Goal: Find specific page/section: Find specific page/section

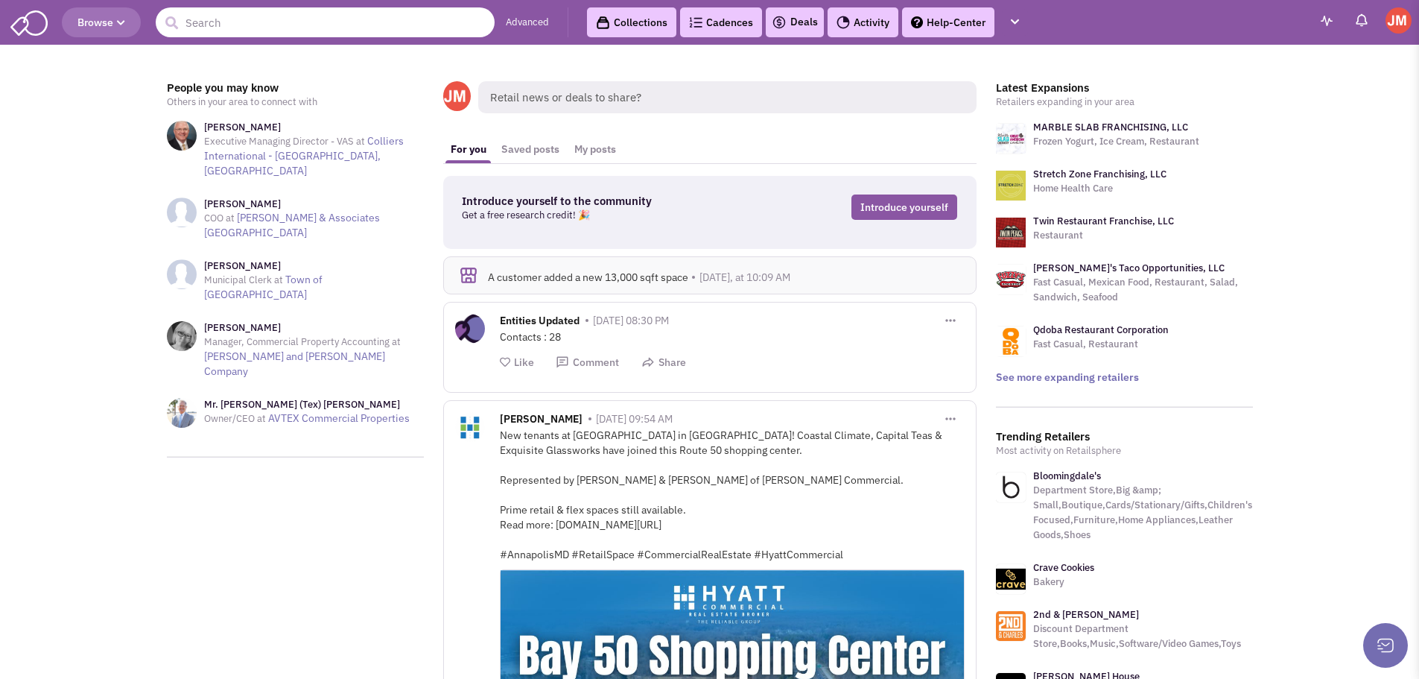
click at [393, 26] on input "text" at bounding box center [325, 22] width 339 height 30
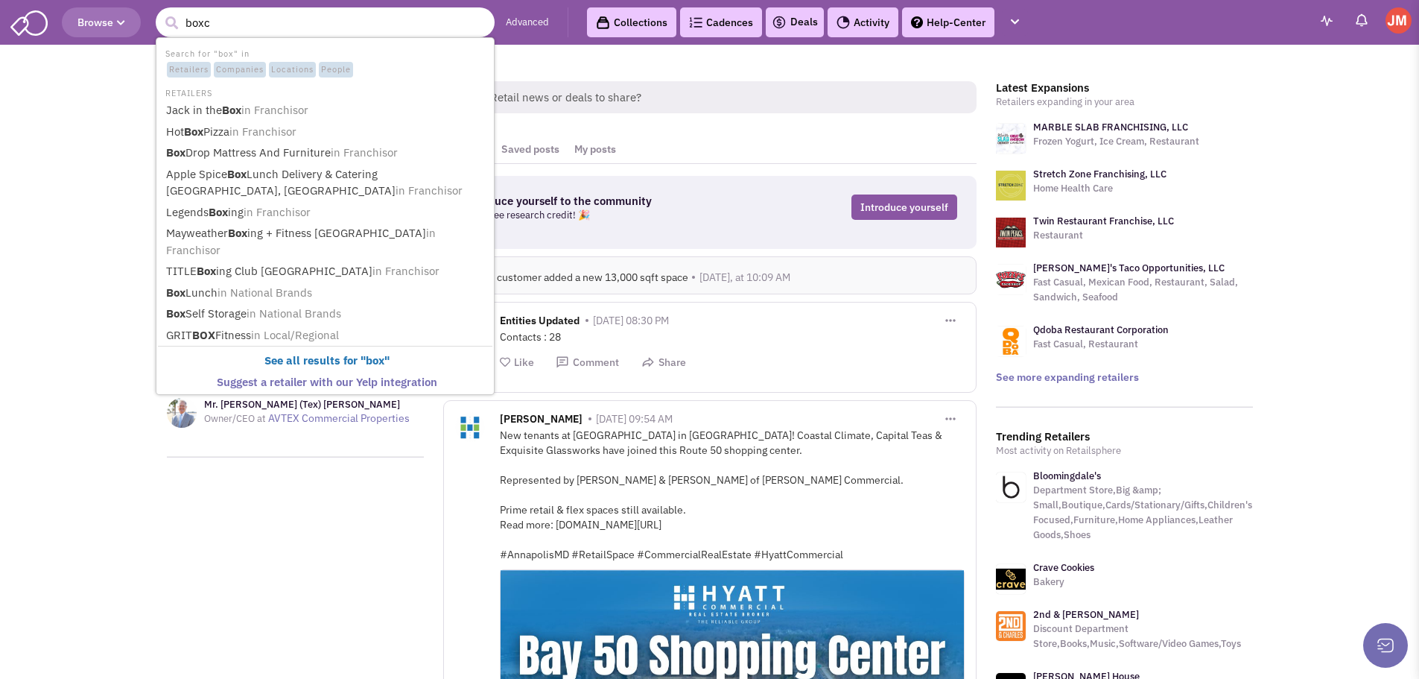
type input "boxca"
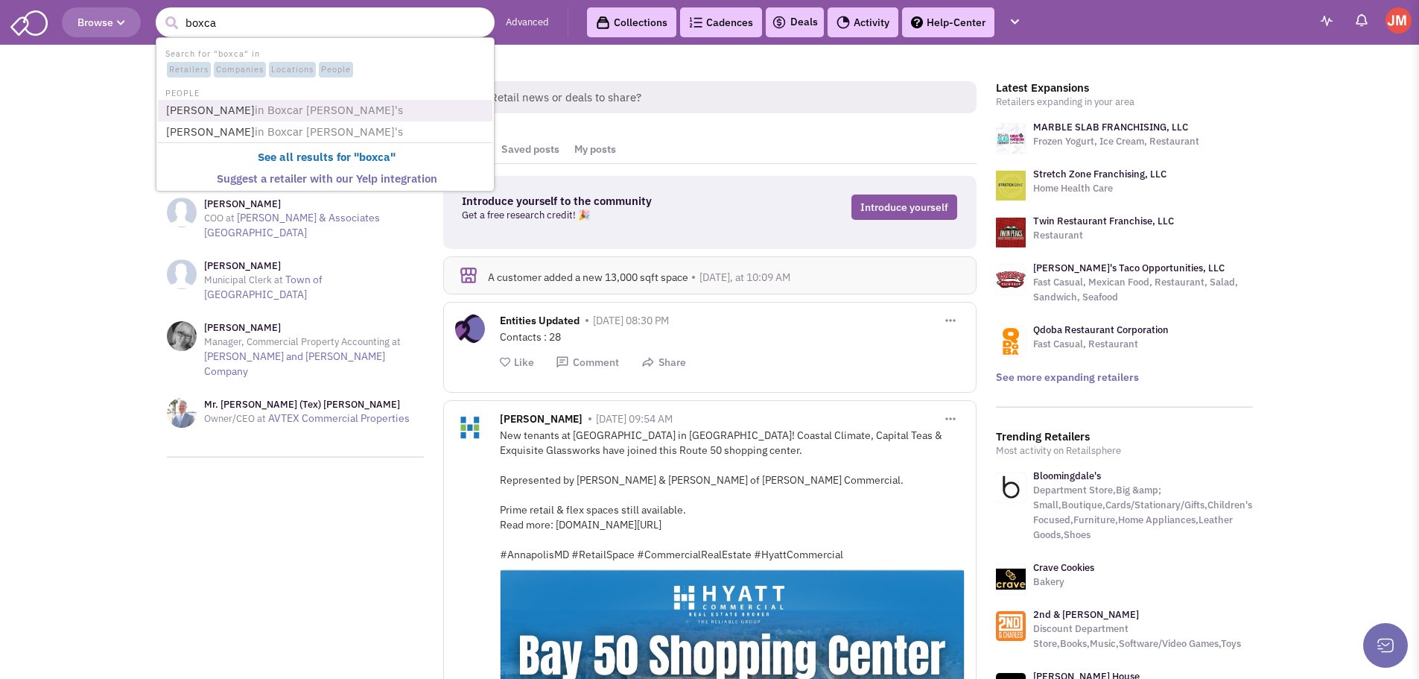
click at [275, 104] on span "in Boxcar [PERSON_NAME]'s" at bounding box center [329, 110] width 148 height 14
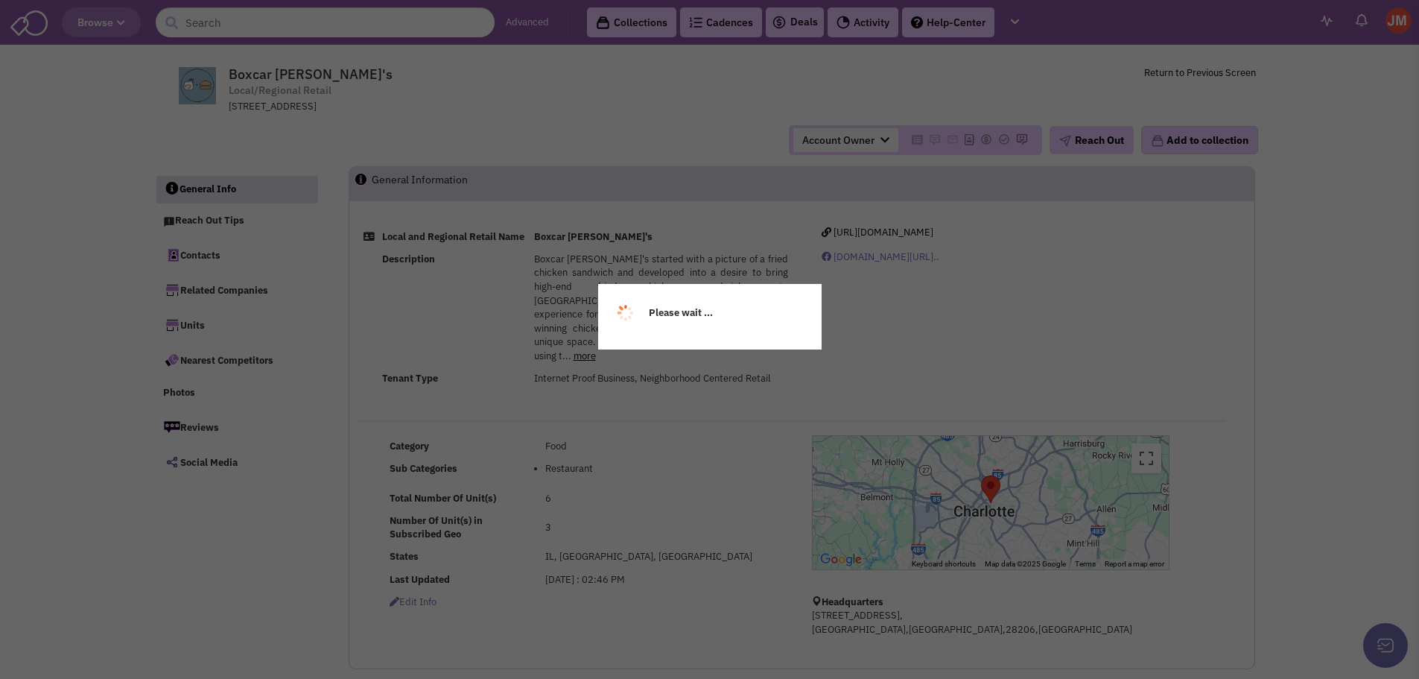
select select
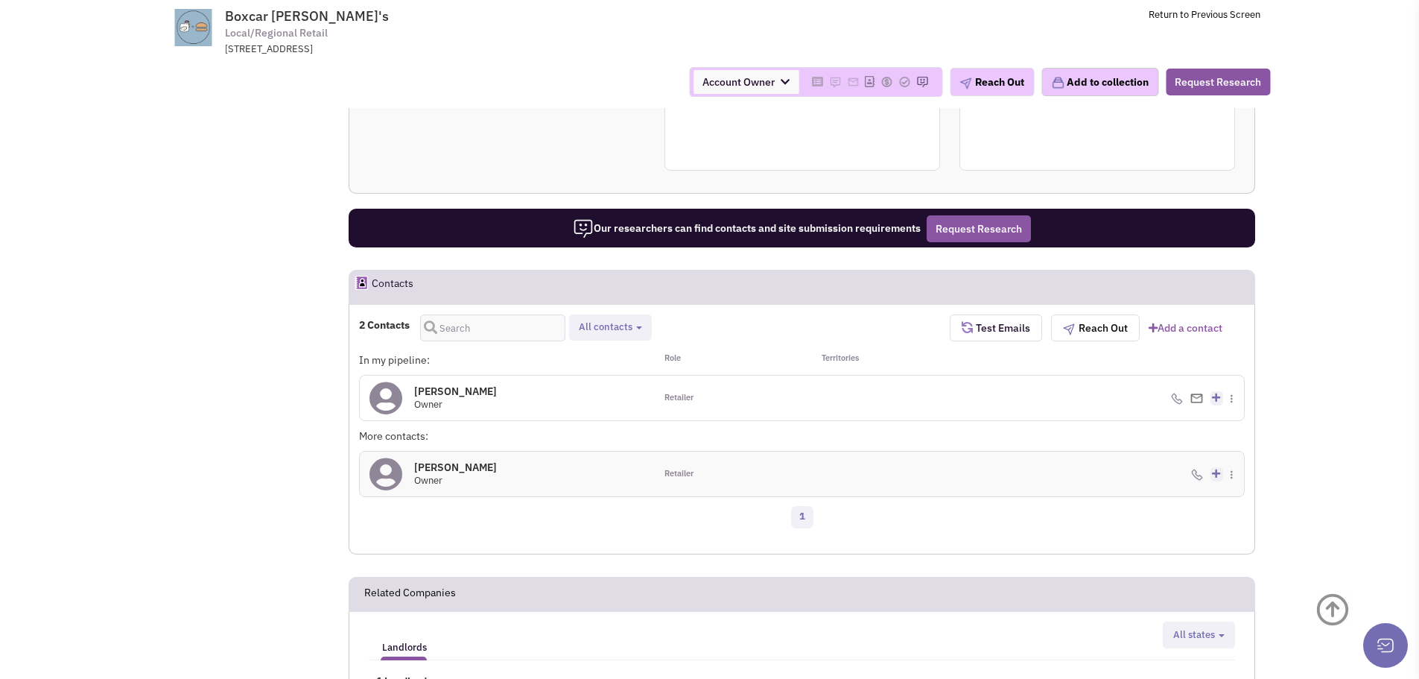
scroll to position [670, 0]
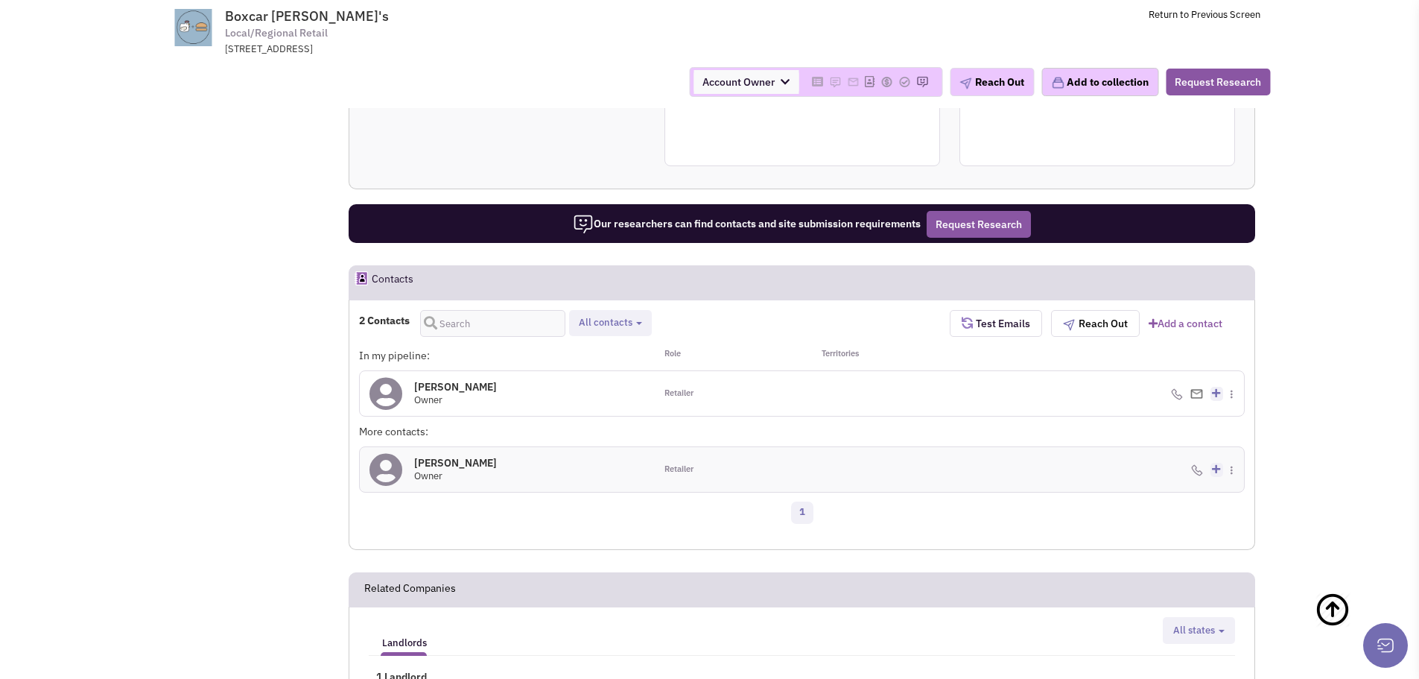
click at [468, 387] on h4 "Ian MacBryde 0" at bounding box center [455, 386] width 83 height 13
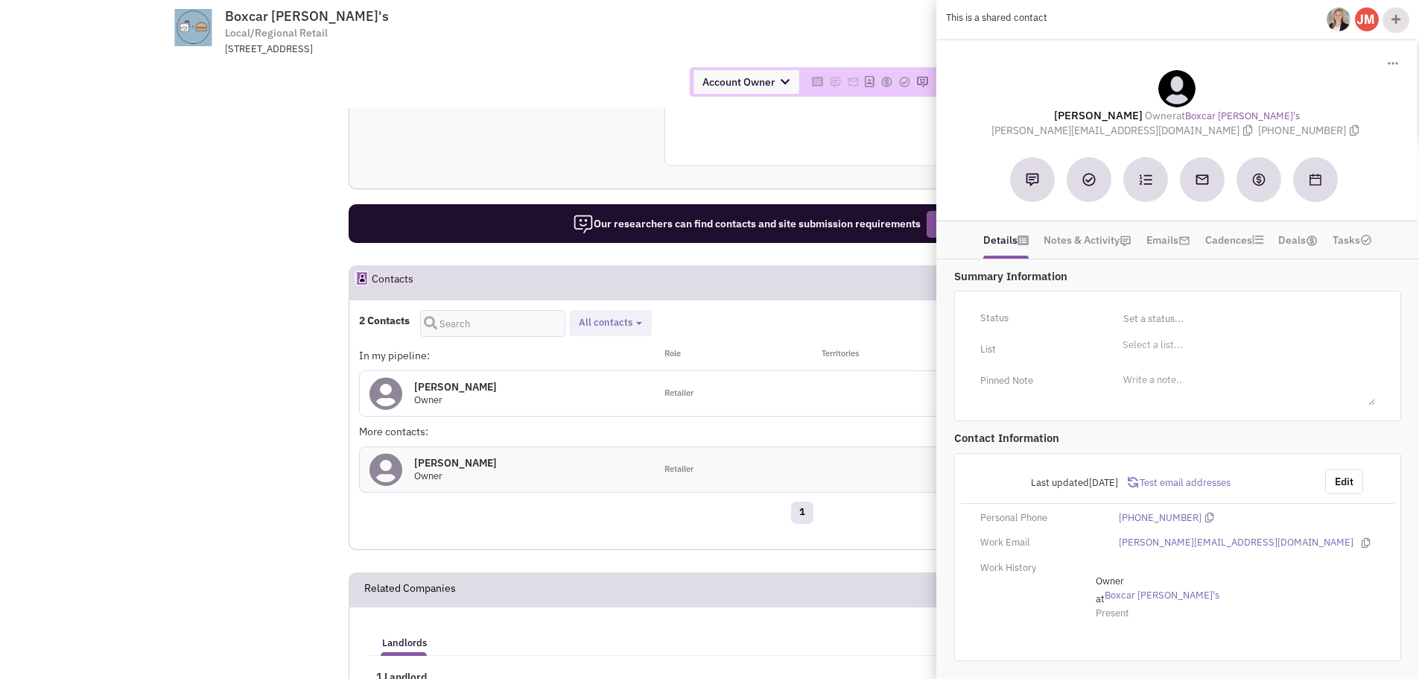
click at [429, 462] on h4 "Roth Scott 0" at bounding box center [455, 462] width 83 height 13
